Goal: Navigation & Orientation: Find specific page/section

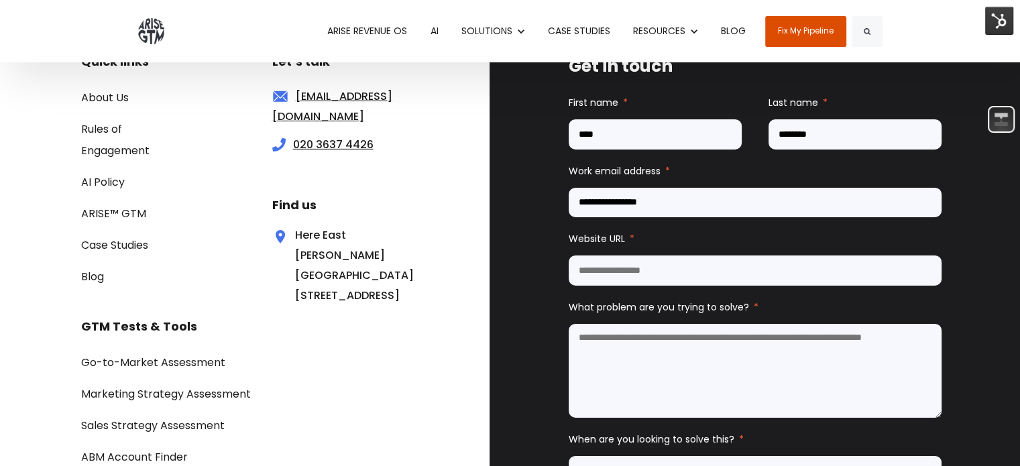
scroll to position [4294, 0]
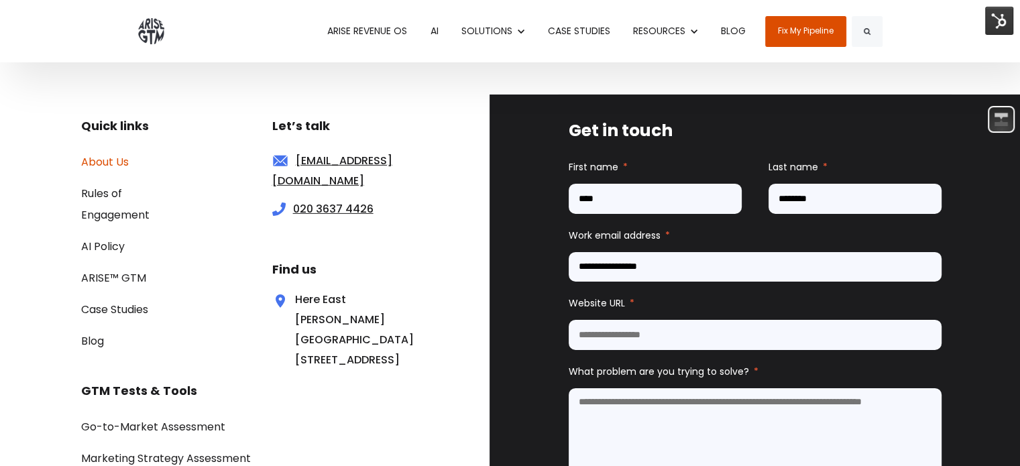
click at [123, 162] on link "About Us" at bounding box center [105, 161] width 48 height 15
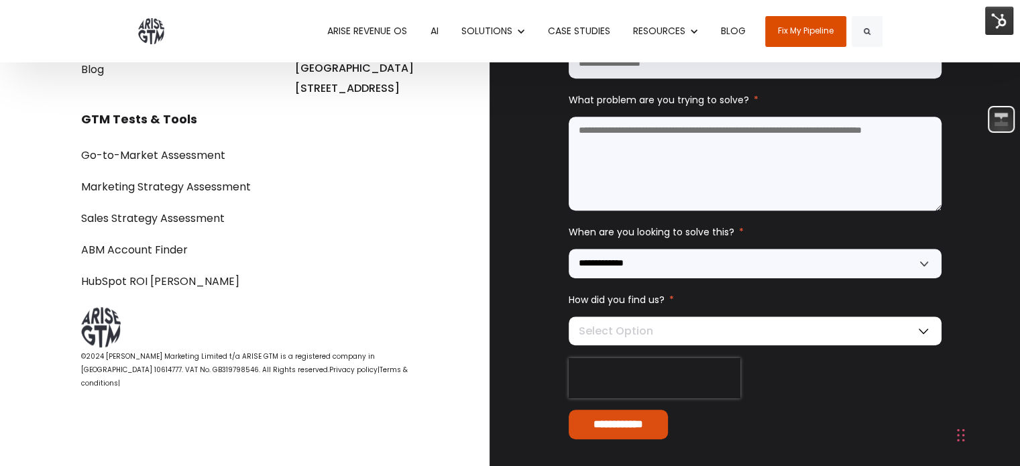
scroll to position [6087, 0]
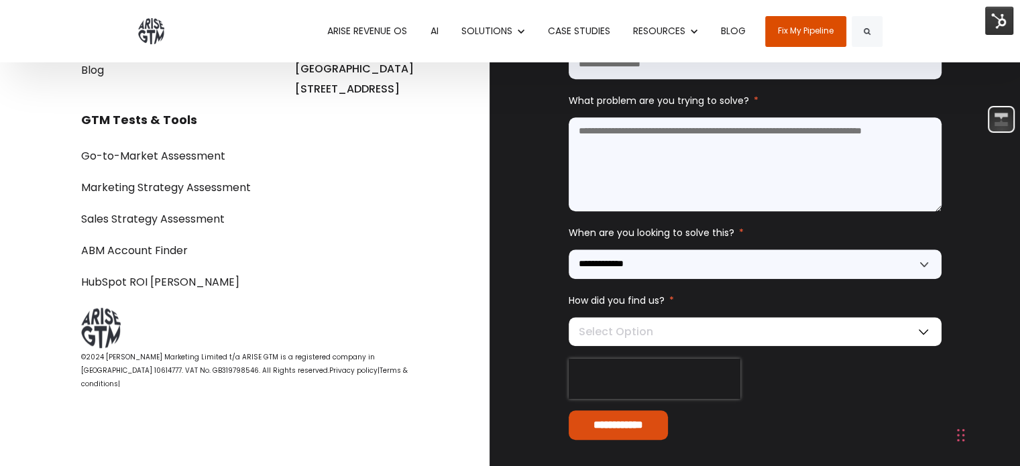
click at [1002, 18] on img at bounding box center [999, 21] width 28 height 28
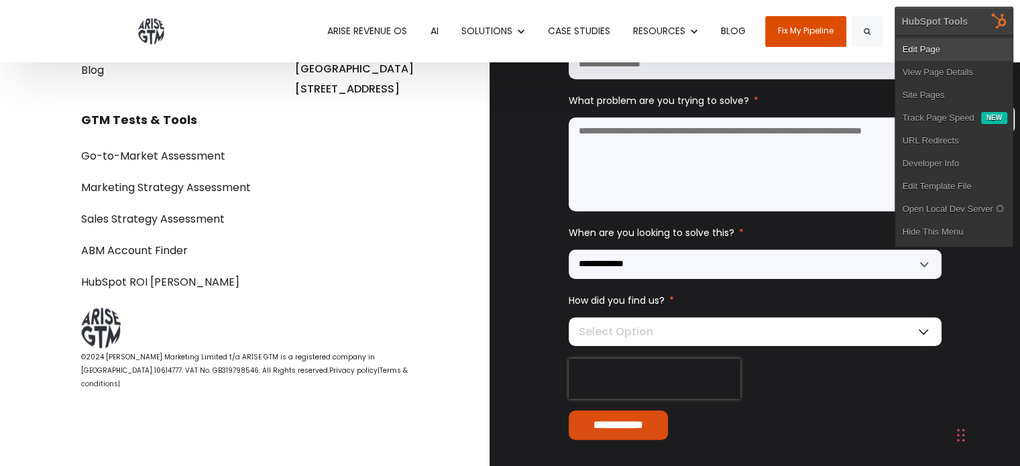
click at [922, 44] on link "Edit Page" at bounding box center [953, 49] width 117 height 23
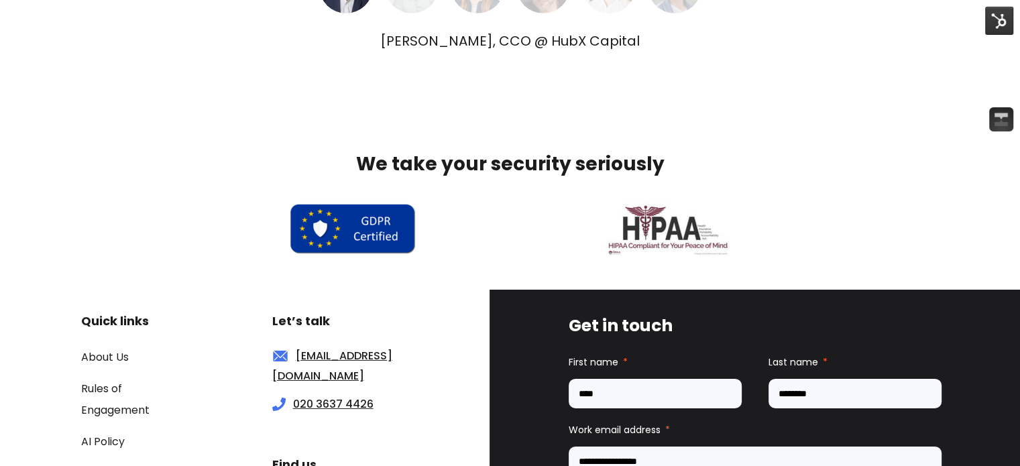
scroll to position [4298, 0]
